Goal: Find contact information: Obtain details needed to contact an individual or organization

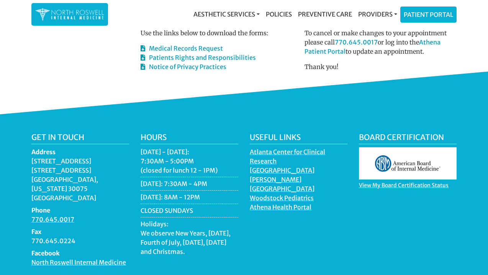
scroll to position [461, 0]
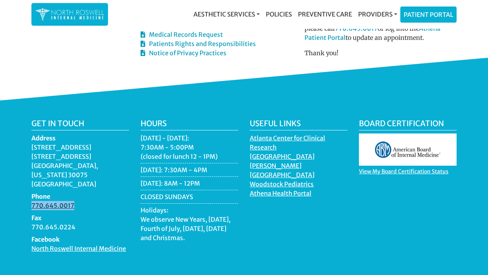
drag, startPoint x: 82, startPoint y: 198, endPoint x: 31, endPoint y: 197, distance: 50.2
click at [31, 201] on dd "770.645.0017" at bounding box center [80, 205] width 98 height 9
copy link "770.645.0017"
drag, startPoint x: 139, startPoint y: 149, endPoint x: 193, endPoint y: 149, distance: 54.0
click at [193, 149] on div "Hours [DATE] - [DATE]: 7:30AM - 5:00PM (closed for lunch 12 - 1PM) [DATE]: 7:30…" at bounding box center [189, 189] width 109 height 140
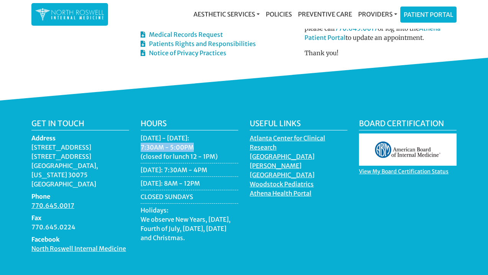
copy li "7:30AM - 5:00PM"
drag, startPoint x: 27, startPoint y: 198, endPoint x: 74, endPoint y: 199, distance: 46.8
click at [74, 199] on div "Get in touch Address [STREET_ADDRESS][US_STATE] Phone 770.645.0017 Fax 770.645.…" at bounding box center [80, 189] width 109 height 140
copy link "770.645.0017"
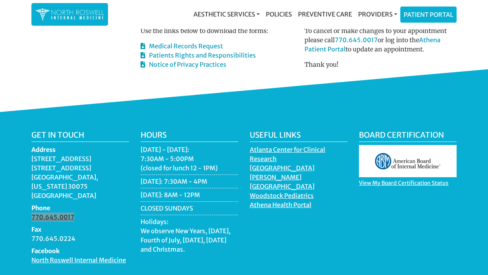
scroll to position [488, 0]
